Goal: Transaction & Acquisition: Purchase product/service

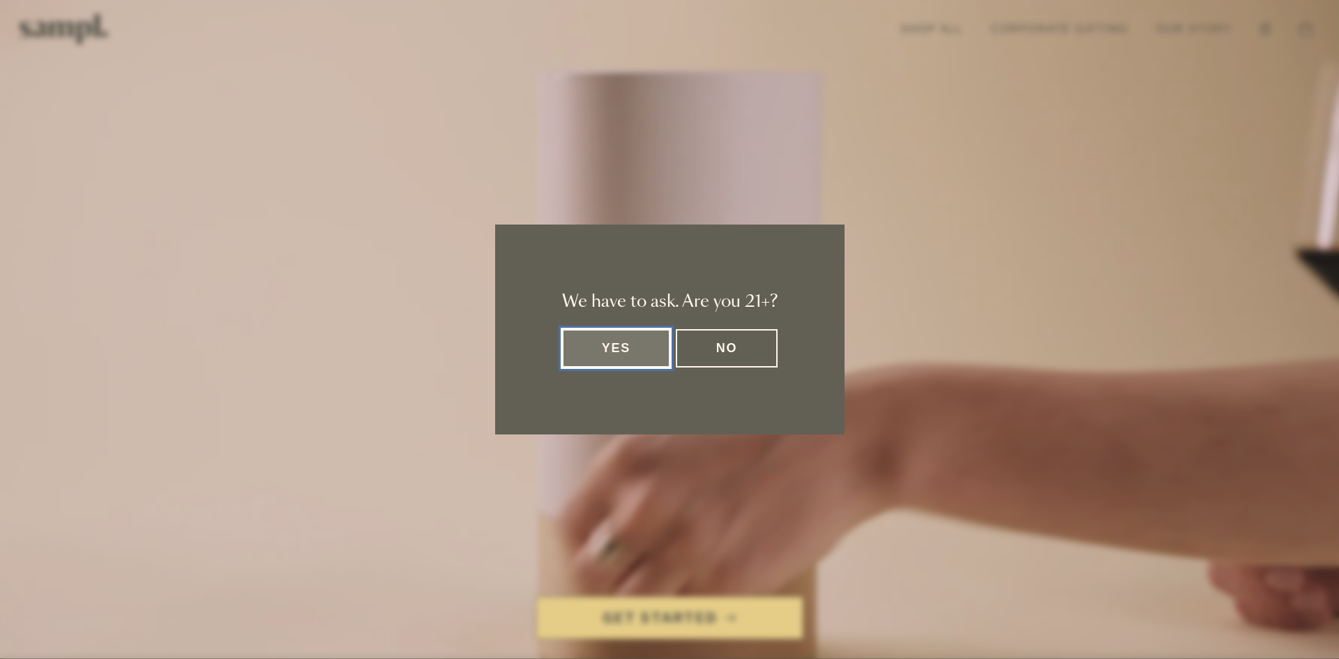
click at [642, 358] on button "Yes" at bounding box center [616, 348] width 109 height 38
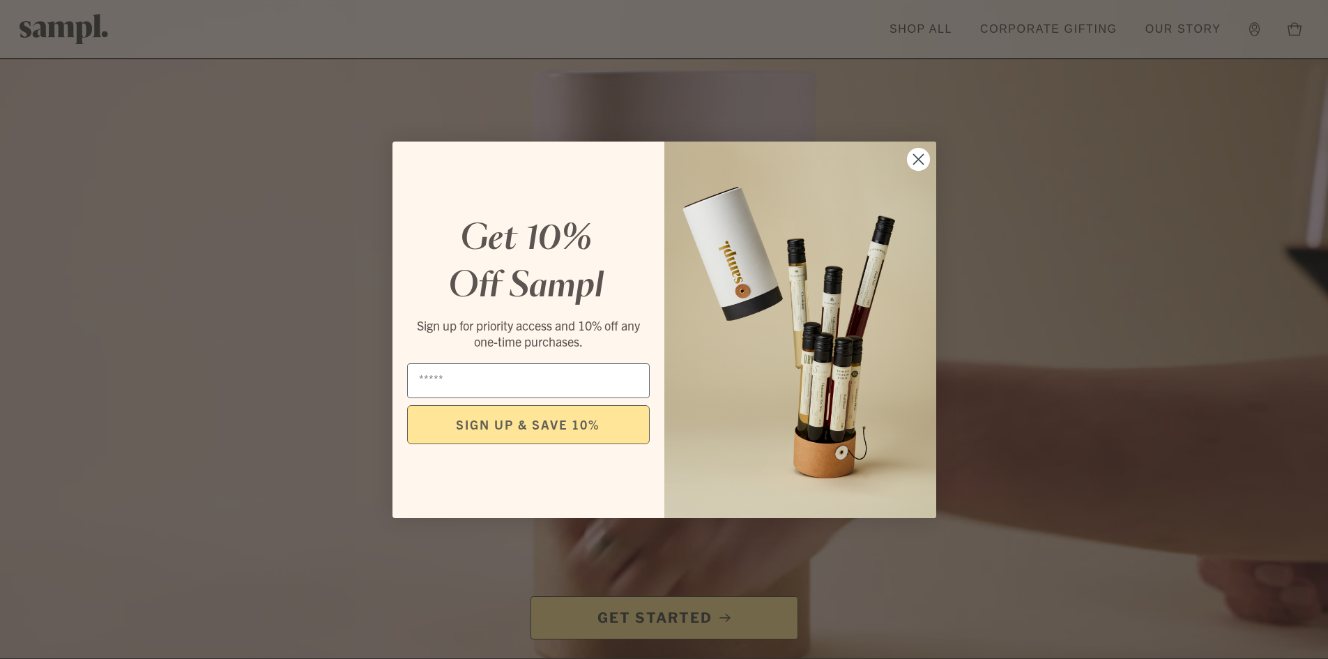
click at [917, 159] on icon "Close dialog" at bounding box center [919, 159] width 24 height 24
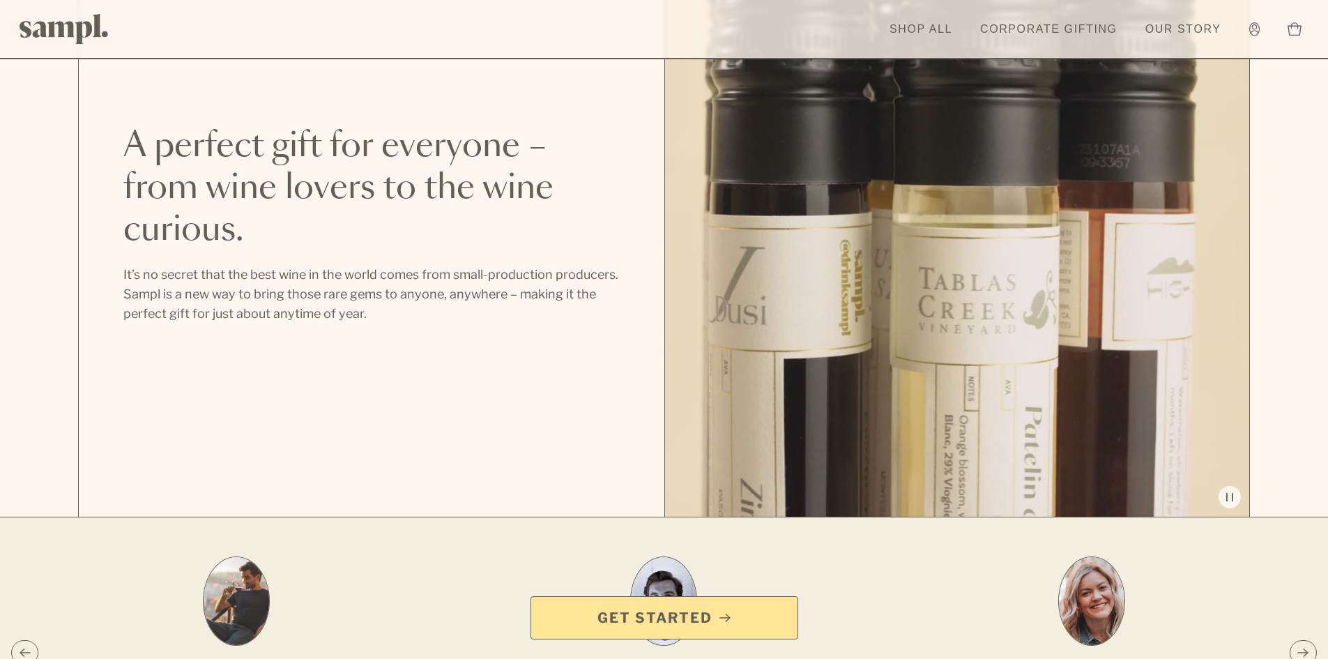
scroll to position [1687, 0]
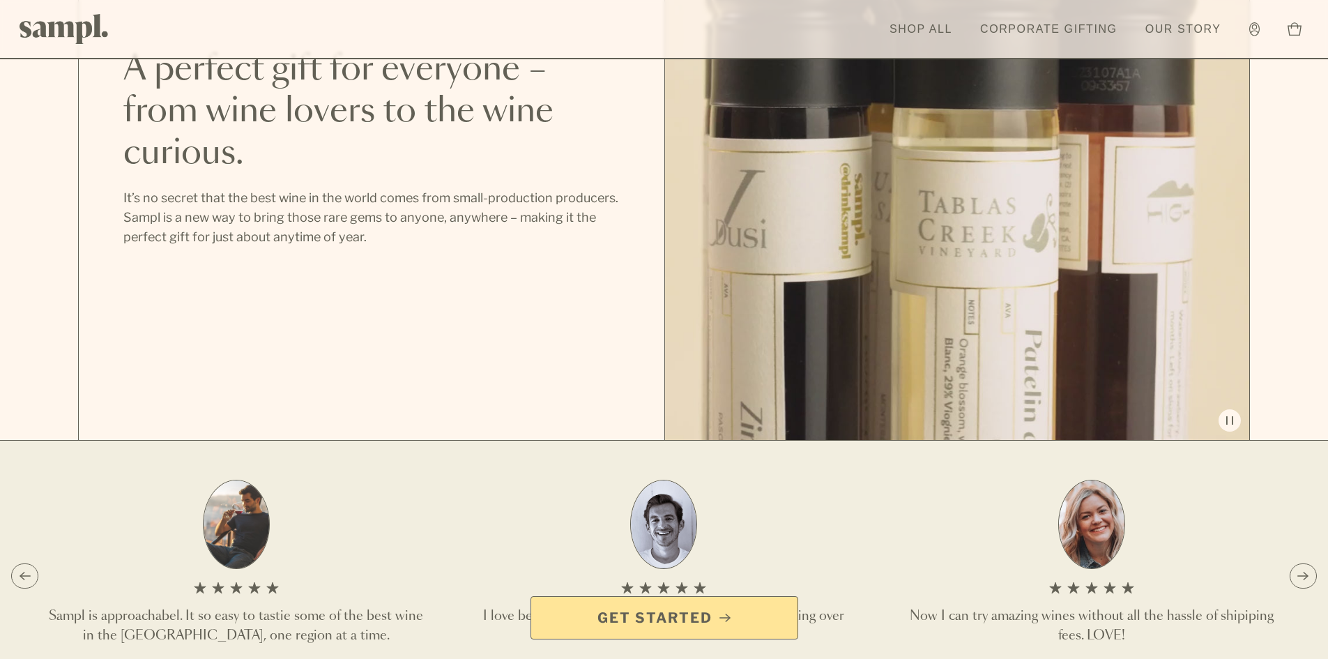
click at [899, 44] on header "Toggle navigation menu Shop All Corporate Gifting Our Story Account Story Shop …" at bounding box center [664, 29] width 1328 height 59
click at [913, 32] on link "Shop All" at bounding box center [921, 29] width 77 height 31
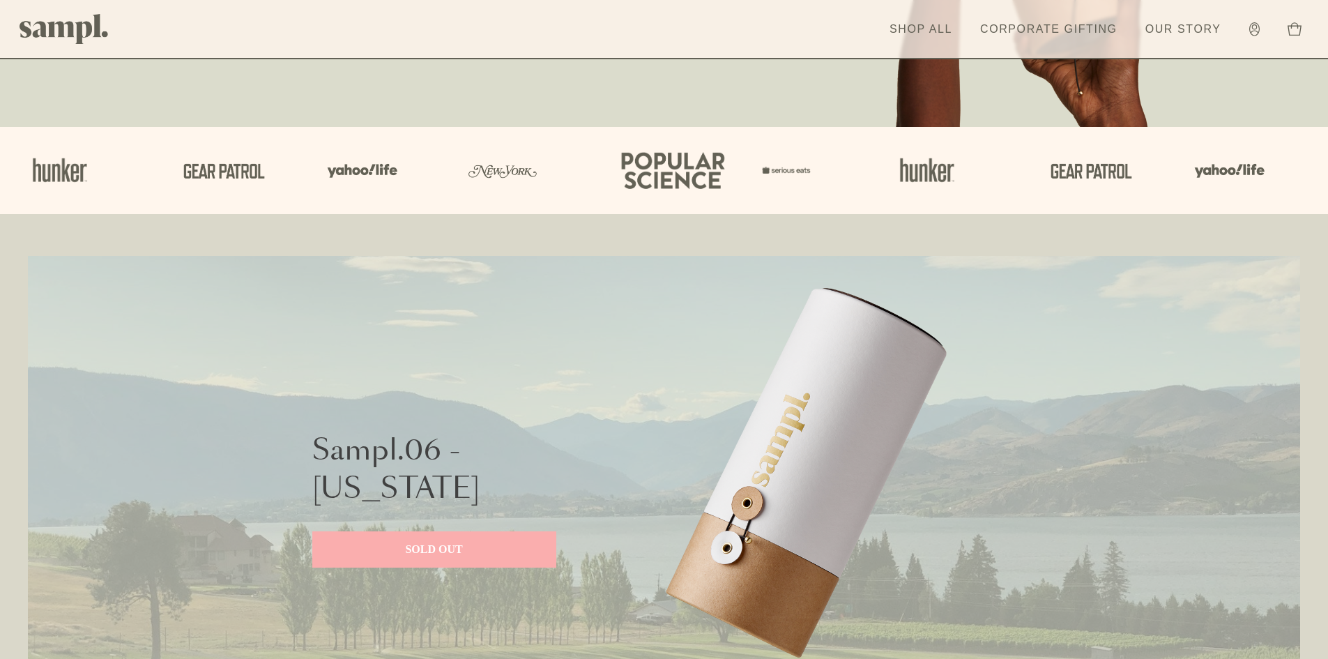
scroll to position [488, 0]
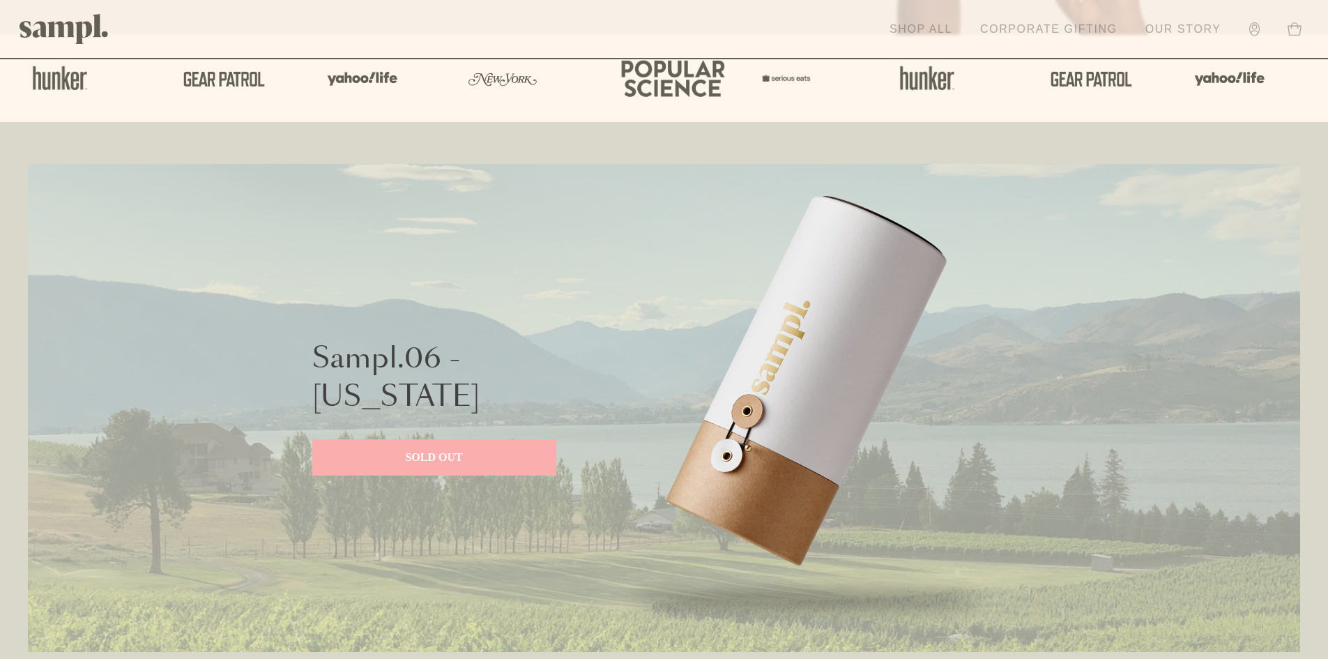
click at [928, 33] on link "Shop All" at bounding box center [921, 29] width 77 height 31
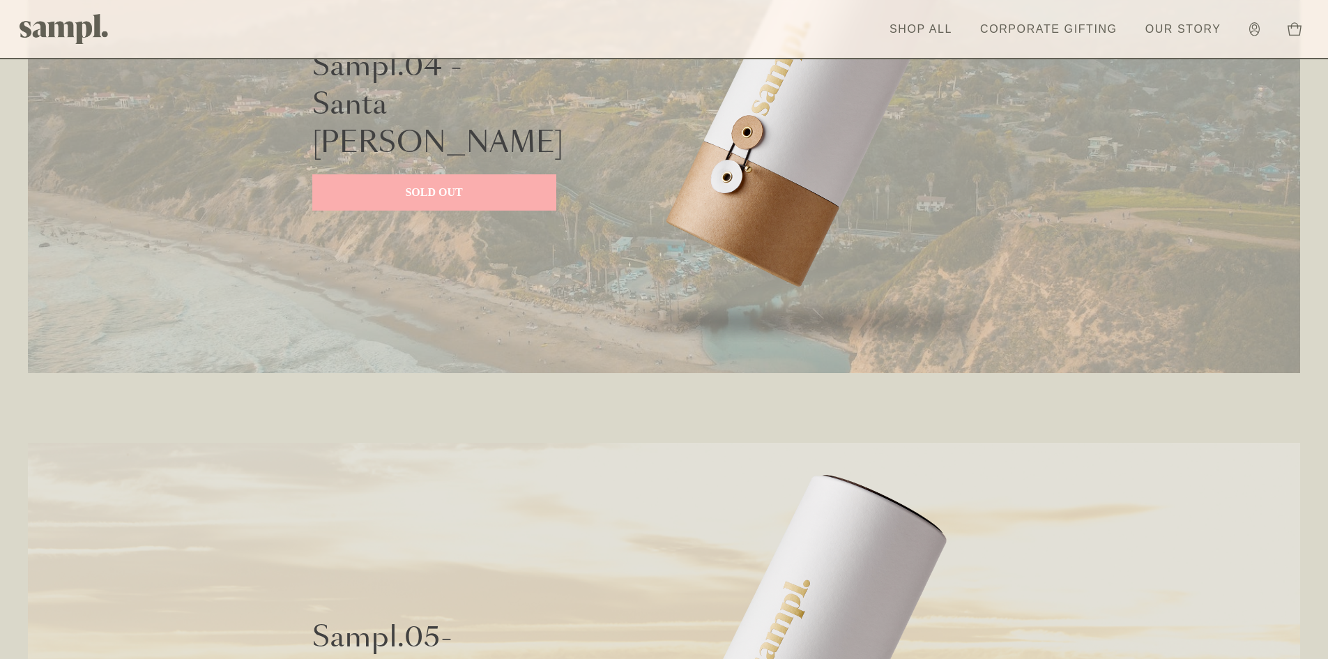
scroll to position [2650, 0]
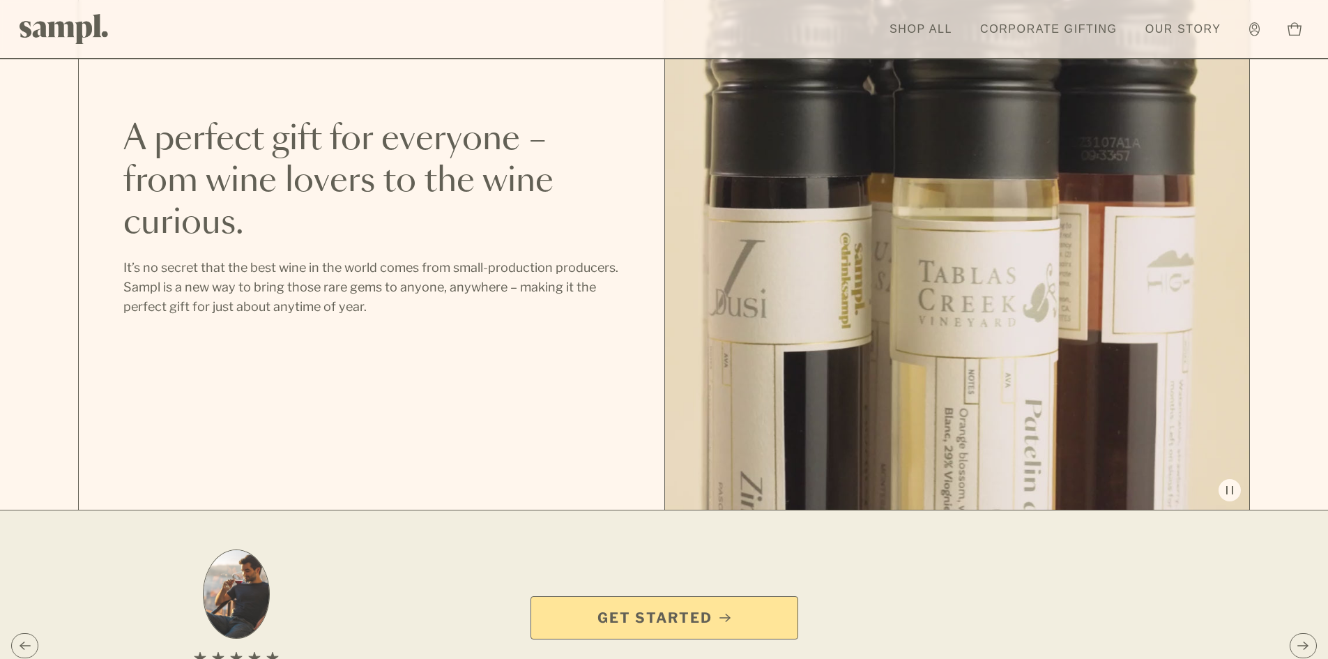
scroll to position [1687, 0]
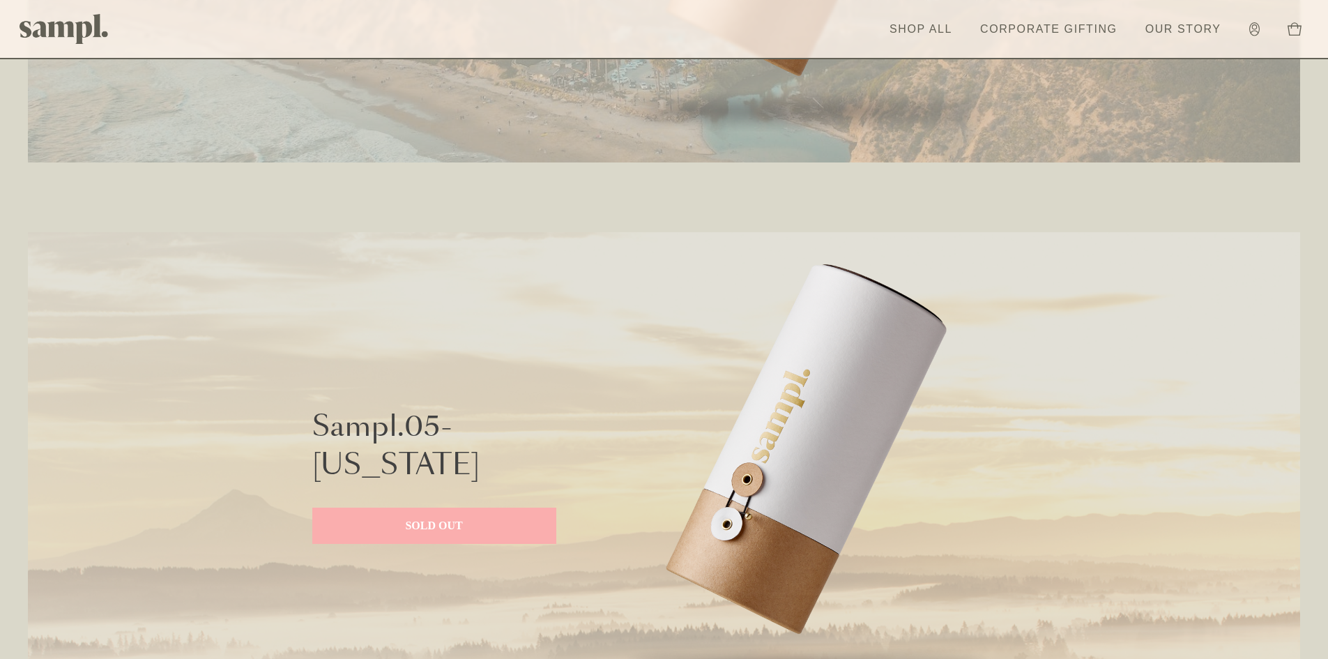
scroll to position [2650, 0]
